Goal: Task Accomplishment & Management: Use online tool/utility

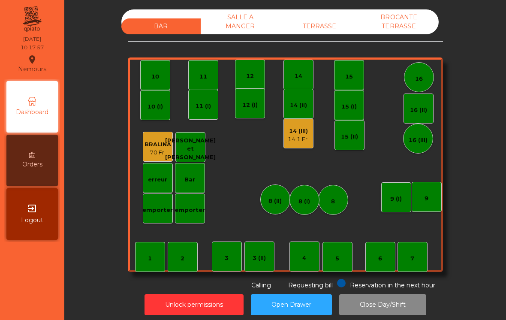
click at [288, 136] on div "14.1 Fr." at bounding box center [298, 139] width 21 height 9
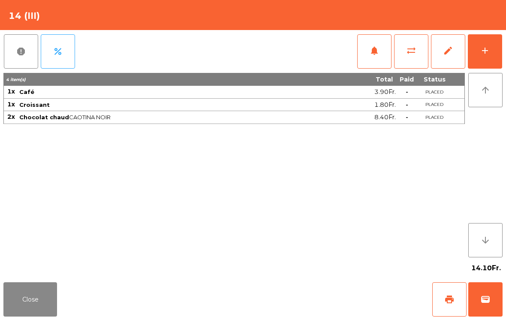
click at [448, 306] on button "print" at bounding box center [449, 299] width 34 height 34
click at [415, 54] on span "sync_alt" at bounding box center [411, 50] width 10 height 10
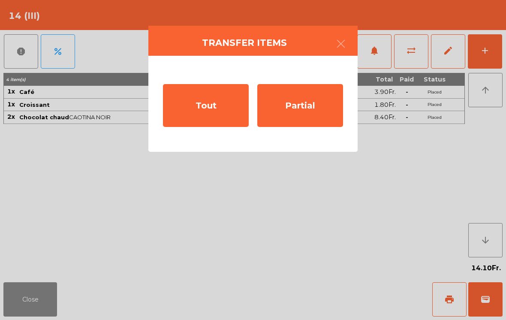
click at [308, 116] on div "Partial" at bounding box center [300, 105] width 86 height 43
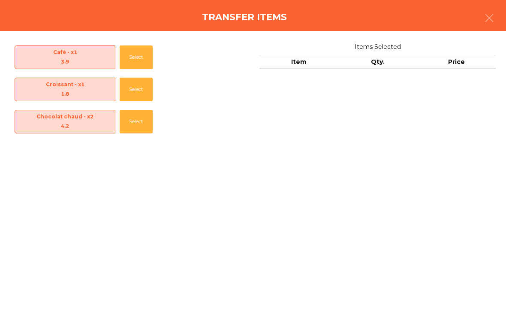
click at [148, 55] on button "Select" at bounding box center [136, 57] width 33 height 24
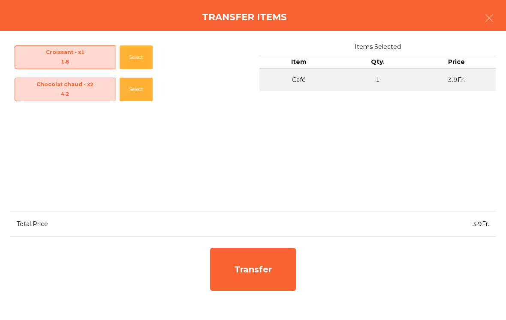
click at [256, 263] on div "Transfer" at bounding box center [253, 269] width 86 height 43
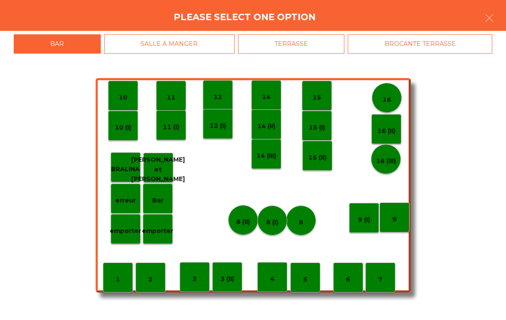
click at [354, 283] on div "6" at bounding box center [348, 278] width 30 height 30
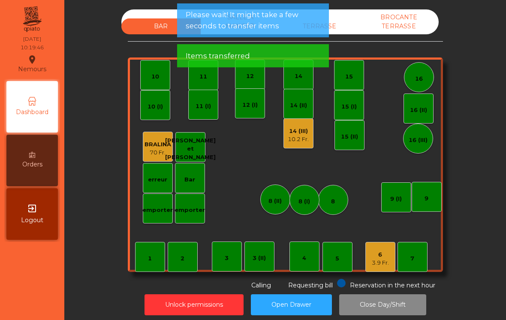
click at [305, 134] on div "14 (III)" at bounding box center [298, 131] width 21 height 9
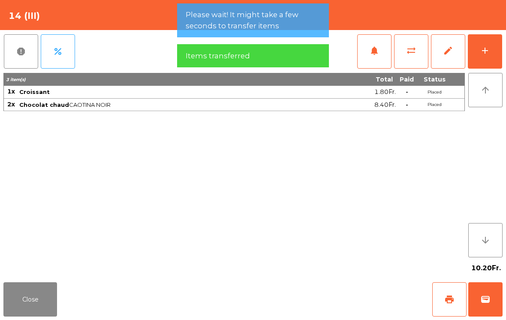
click at [496, 300] on button "wallet" at bounding box center [486, 299] width 34 height 34
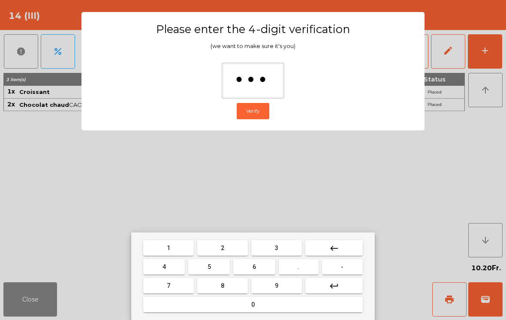
type input "****"
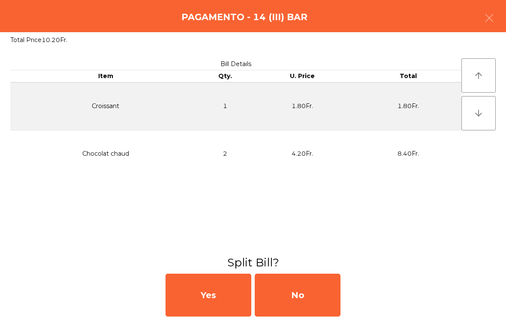
click at [313, 299] on div "No" at bounding box center [298, 295] width 86 height 43
click at [330, 313] on div "MB" at bounding box center [298, 295] width 86 height 43
click at [314, 305] on div "No" at bounding box center [298, 295] width 86 height 43
click at [310, 295] on div "No" at bounding box center [298, 295] width 86 height 43
